Goal: Task Accomplishment & Management: Manage account settings

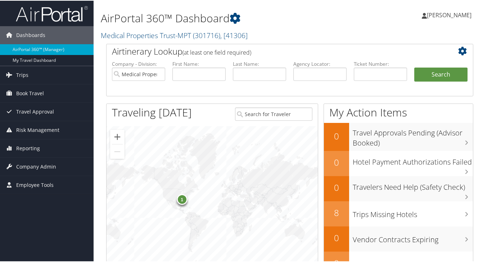
click at [24, 164] on span "Company Admin" at bounding box center [36, 166] width 40 height 18
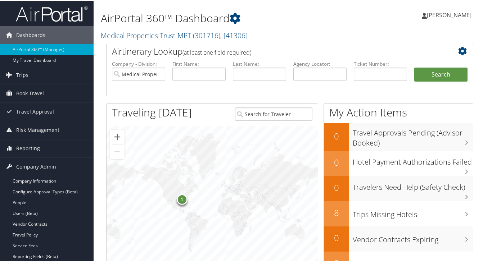
click at [19, 200] on link "People" at bounding box center [47, 202] width 94 height 11
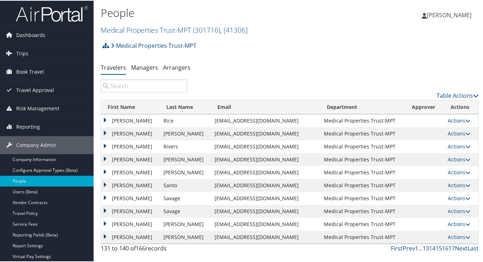
click at [415, 246] on link "1" at bounding box center [416, 248] width 3 height 8
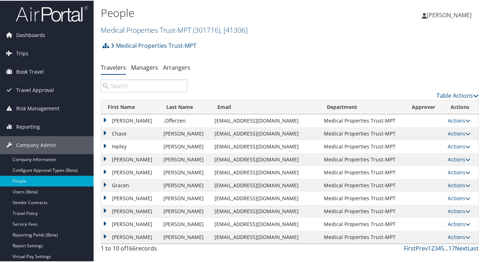
click at [431, 248] on link "2" at bounding box center [432, 248] width 3 height 8
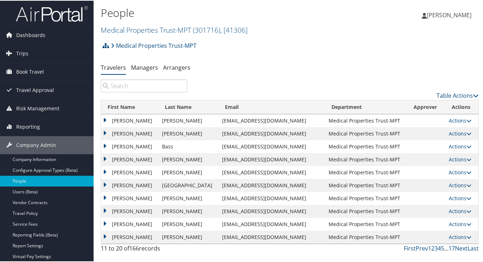
click at [104, 144] on td "[PERSON_NAME]" at bounding box center [129, 146] width 57 height 13
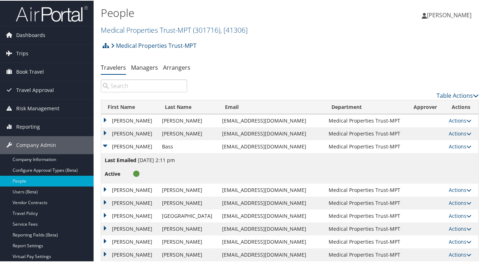
click at [467, 148] on icon at bounding box center [469, 146] width 5 height 5
click at [439, 170] on link "View Profile" at bounding box center [431, 169] width 66 height 12
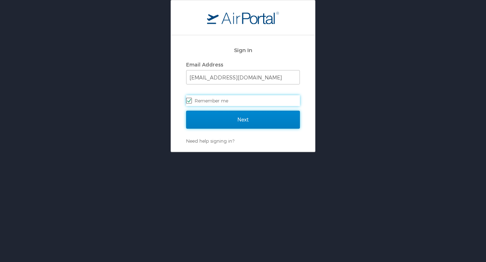
click at [219, 117] on input "Next" at bounding box center [243, 120] width 114 height 18
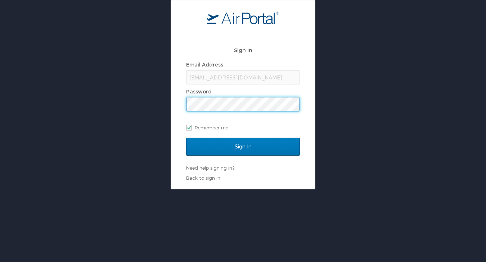
click at [186, 138] on input "Sign In" at bounding box center [243, 147] width 114 height 18
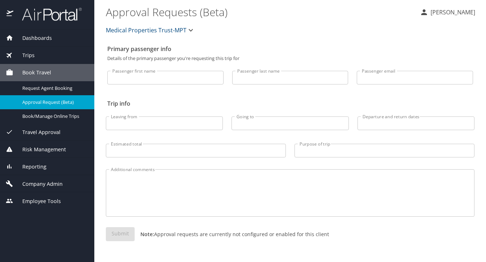
click at [45, 187] on span "Company Admin" at bounding box center [37, 184] width 49 height 8
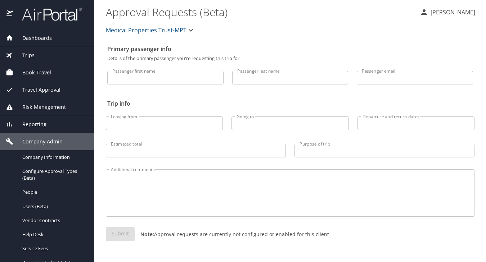
click at [40, 190] on span "People" at bounding box center [53, 192] width 63 height 7
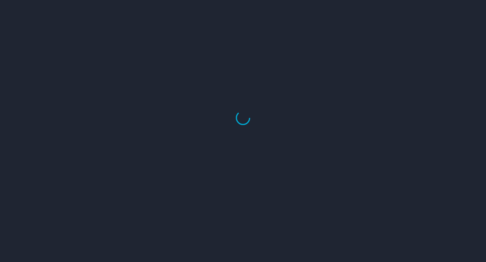
select select "US"
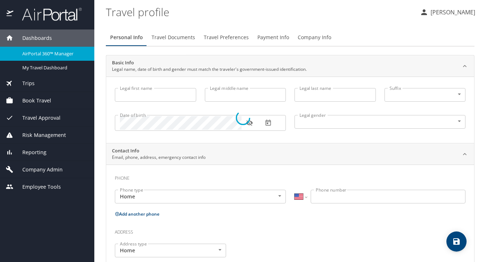
type input "[PERSON_NAME]"
type input "Bass"
type input "Male"
select select "US"
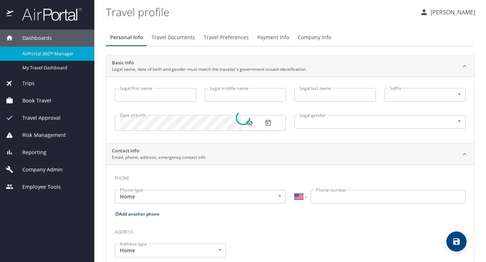
select select "NZ"
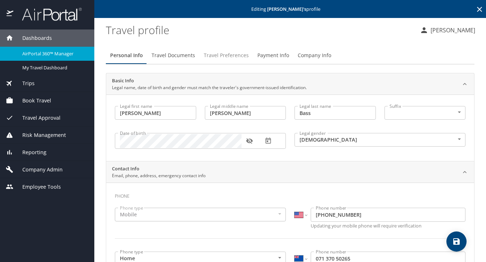
click at [229, 54] on span "Travel Preferences" at bounding box center [226, 55] width 45 height 9
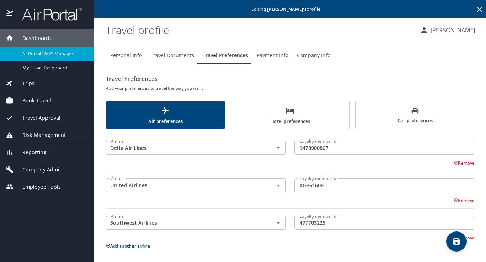
scroll to position [59, 0]
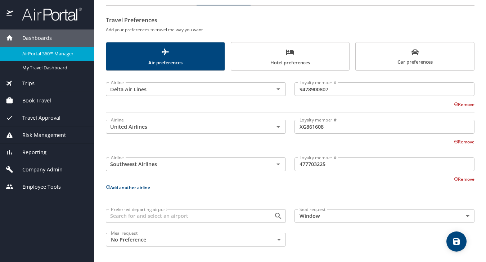
click at [428, 51] on span "Car preferences" at bounding box center [415, 58] width 110 height 18
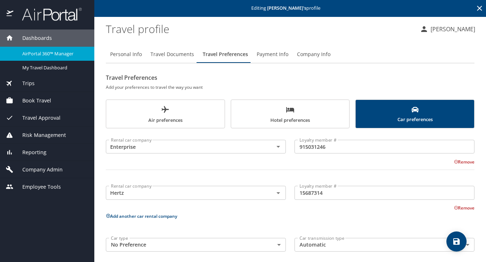
scroll to position [0, 0]
